Goal: Navigation & Orientation: Find specific page/section

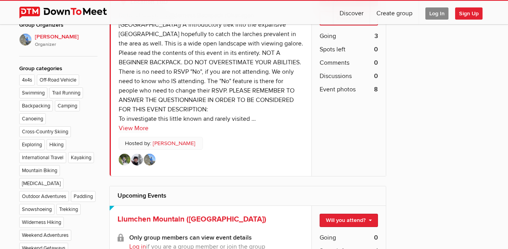
scroll to position [431, 0]
